Goal: Book appointment/travel/reservation

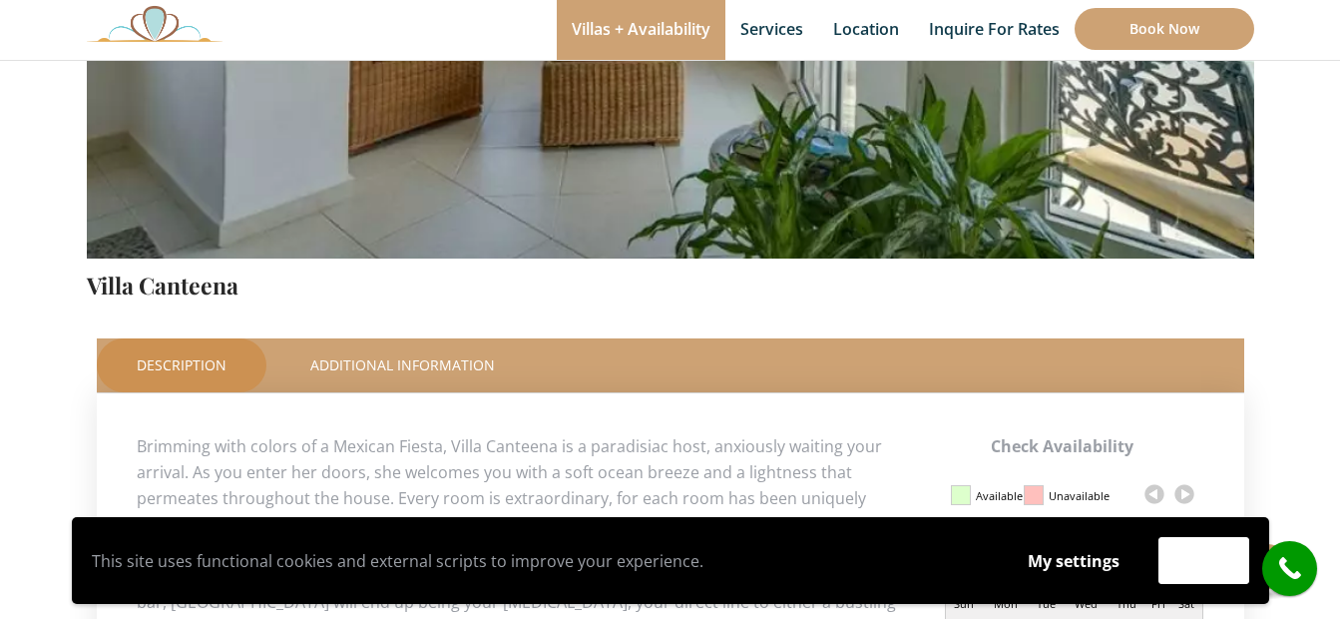
scroll to position [898, 0]
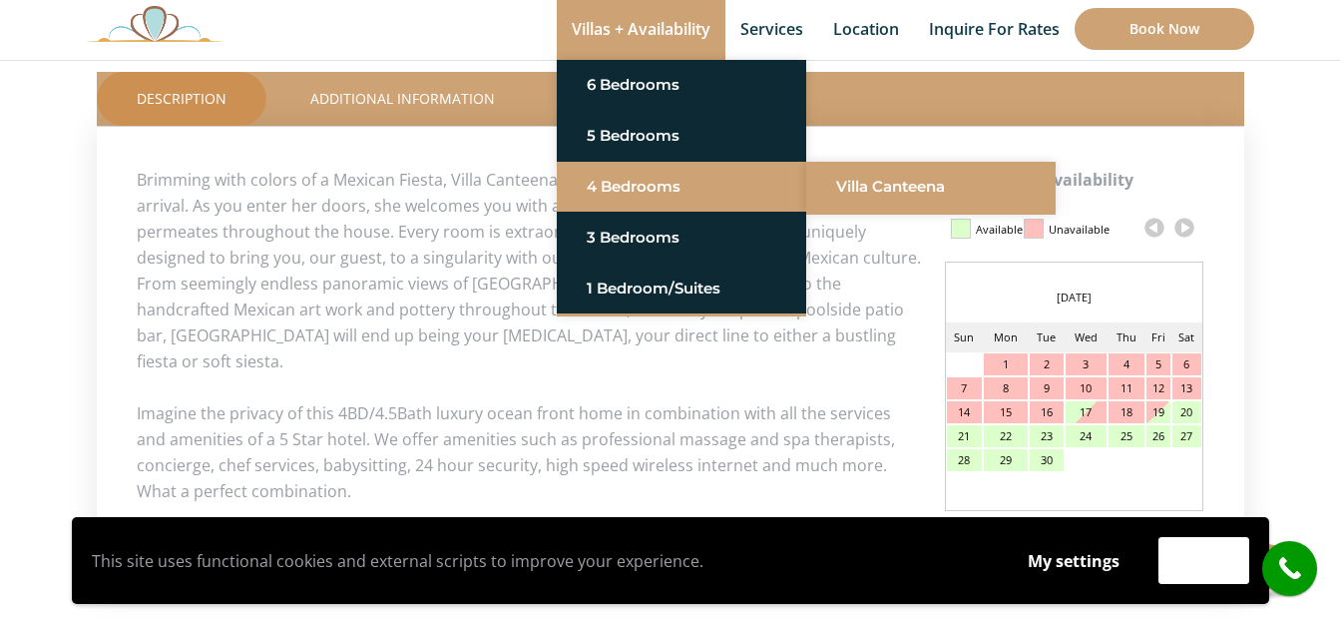
click at [899, 184] on link "Villa Canteena" at bounding box center [931, 187] width 190 height 36
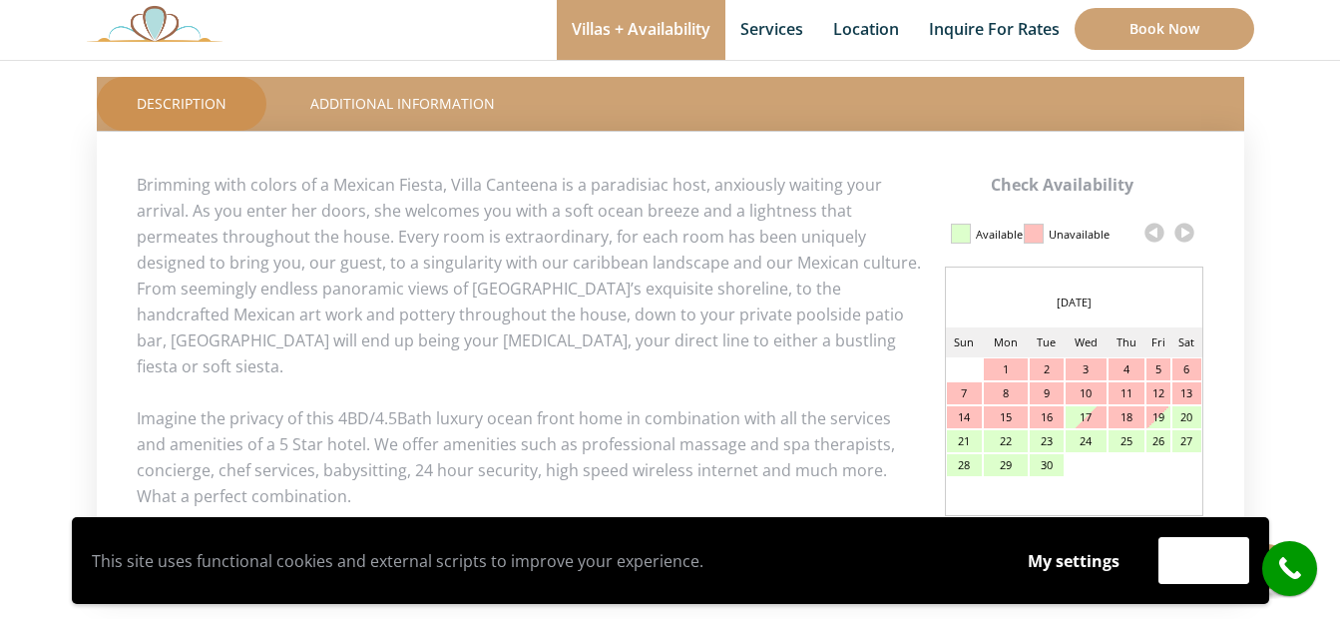
scroll to position [898, 0]
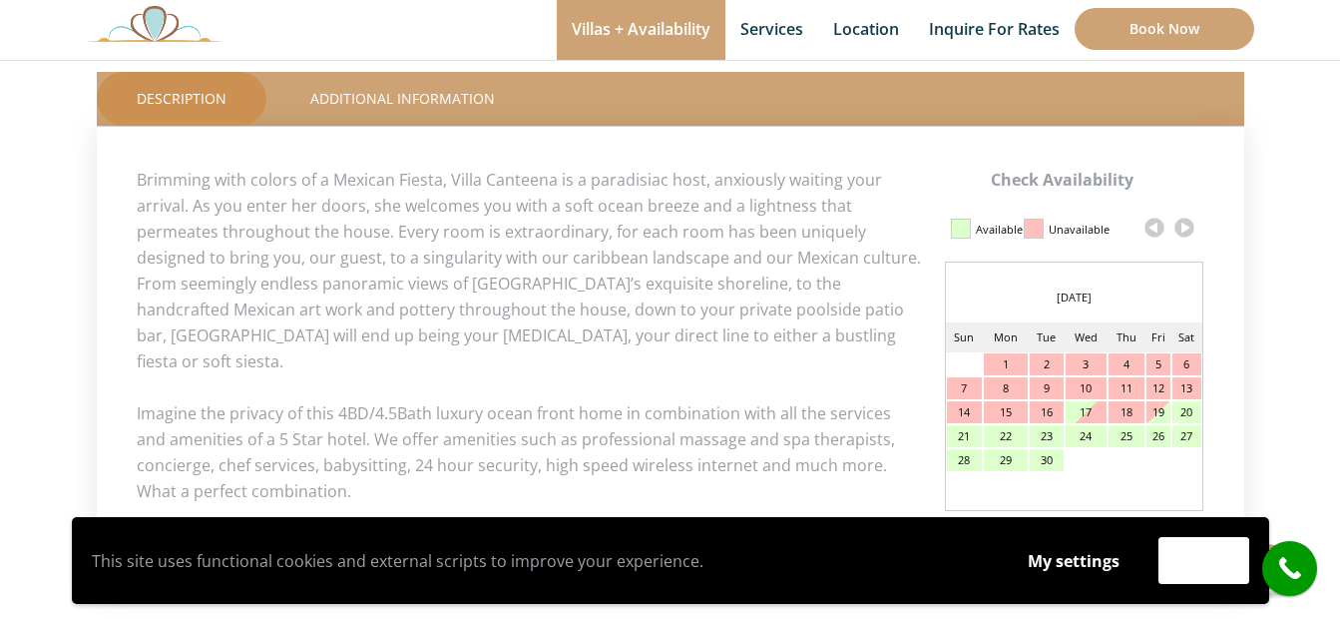
click at [1185, 228] on link at bounding box center [1184, 227] width 30 height 30
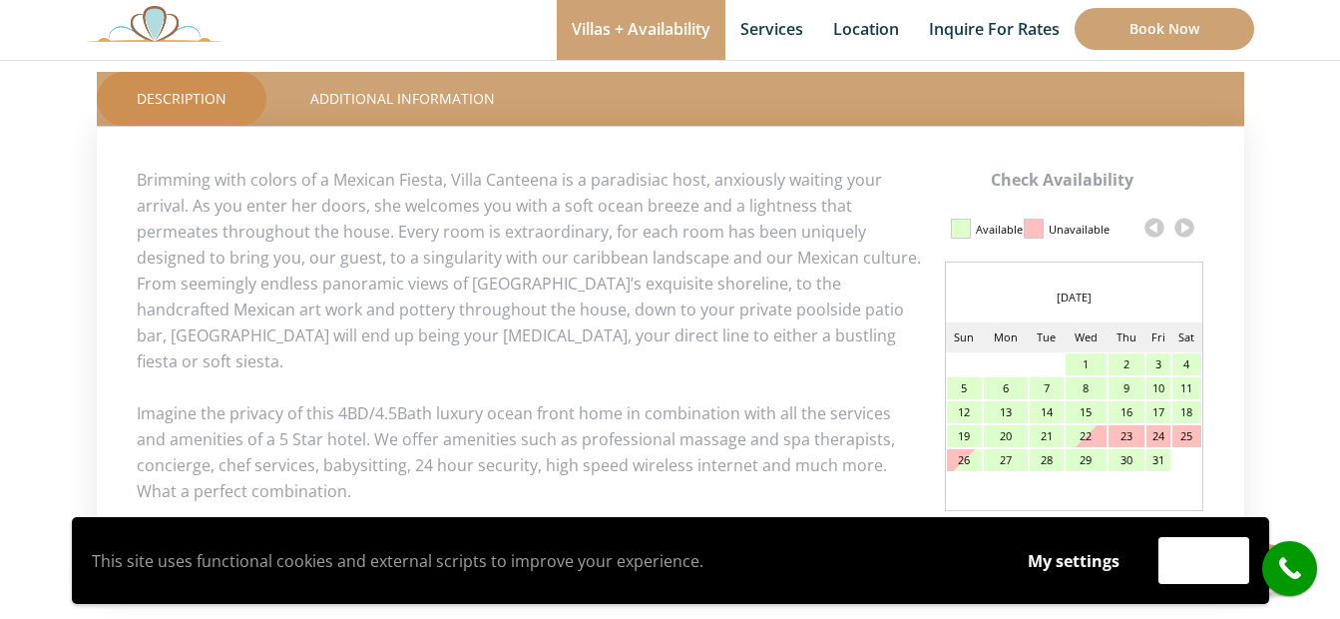
click at [1185, 228] on link at bounding box center [1184, 227] width 30 height 30
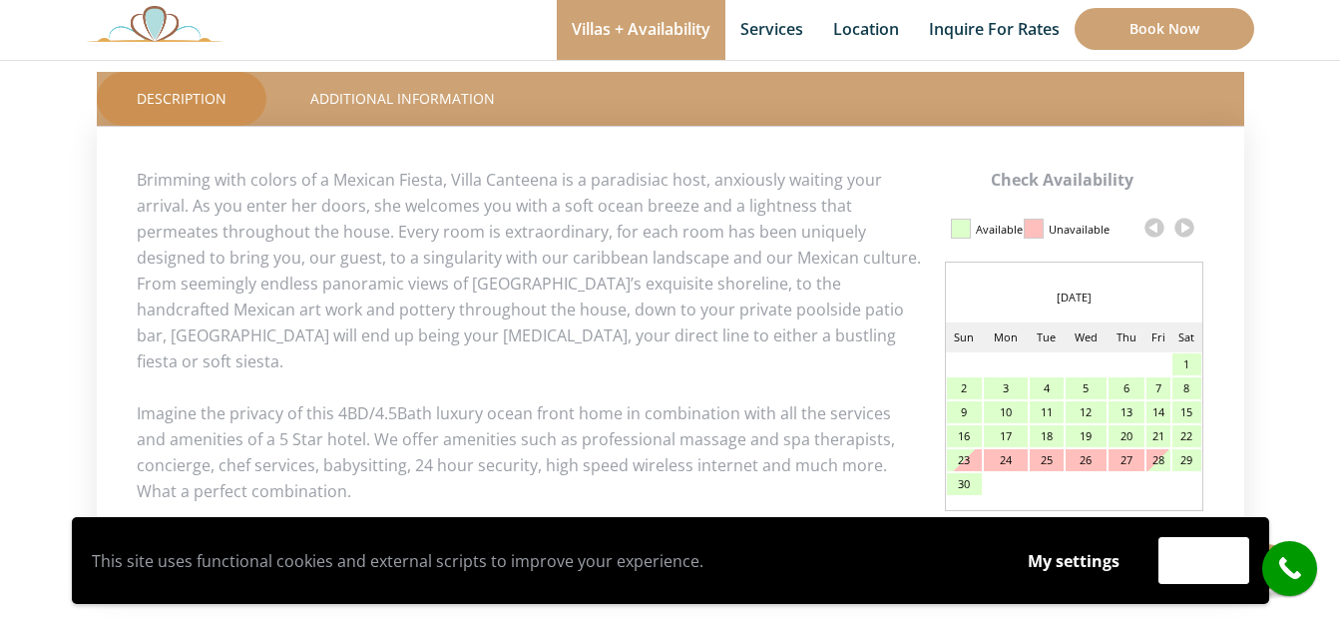
click at [1185, 228] on link at bounding box center [1184, 227] width 30 height 30
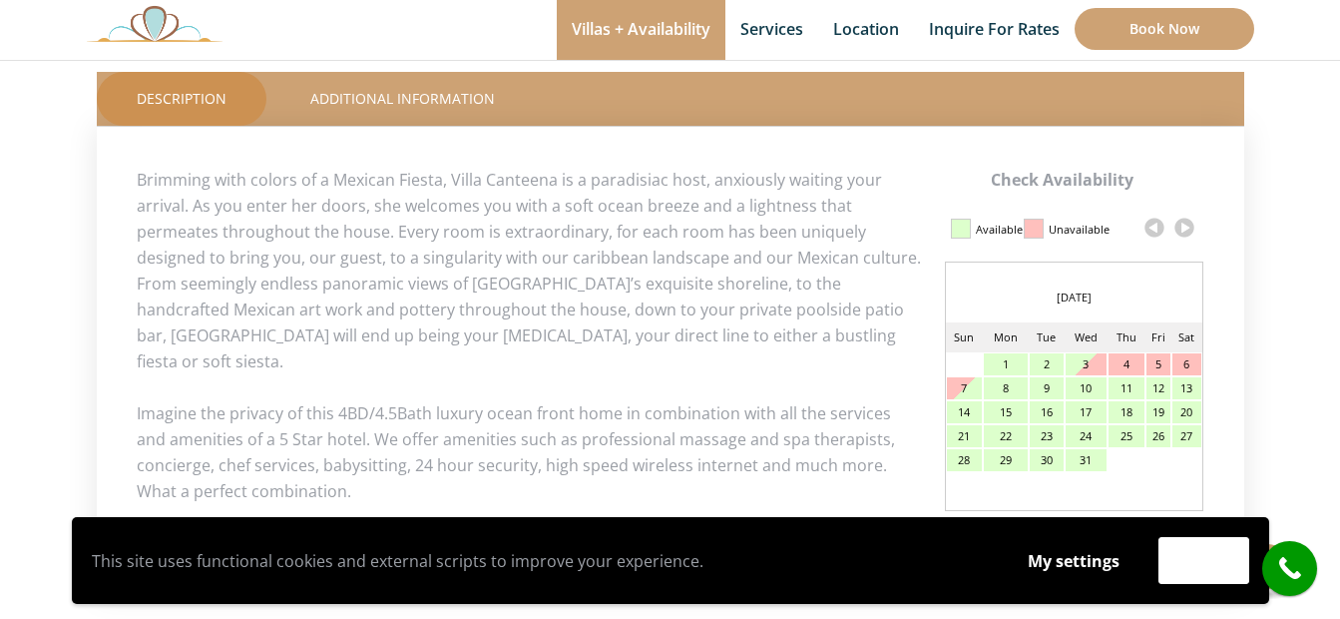
click at [1185, 228] on link at bounding box center [1184, 227] width 30 height 30
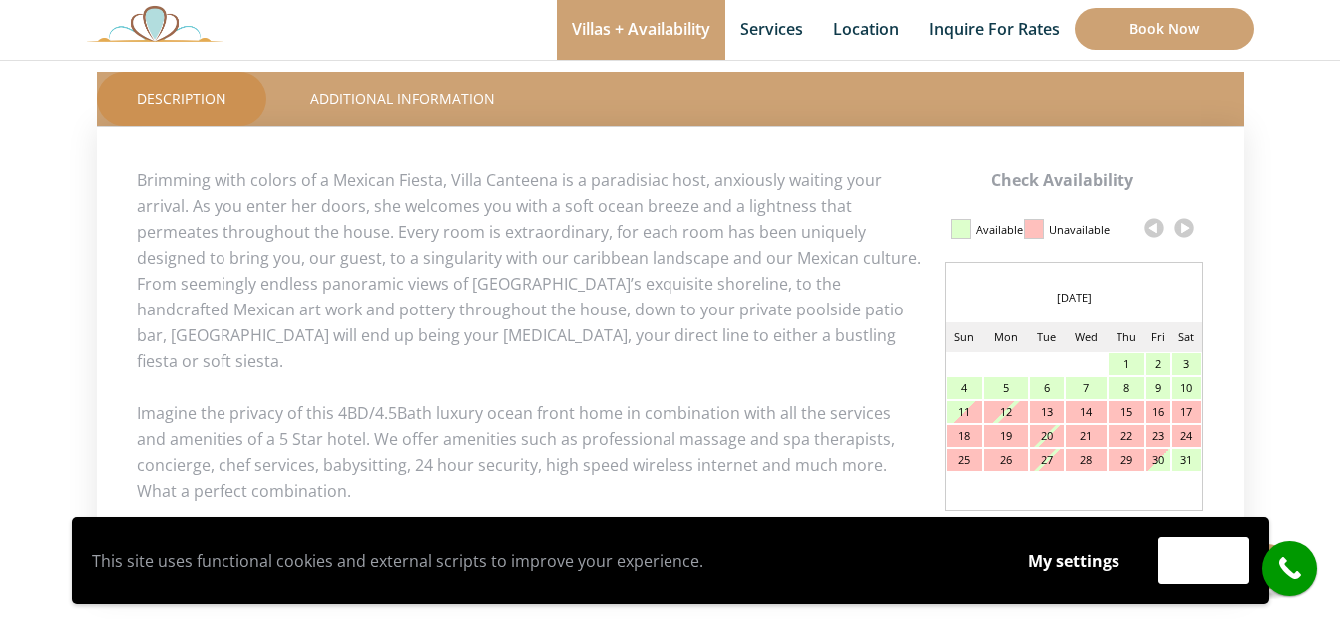
click at [1185, 228] on link at bounding box center [1184, 227] width 30 height 30
